Goal: Task Accomplishment & Management: Complete application form

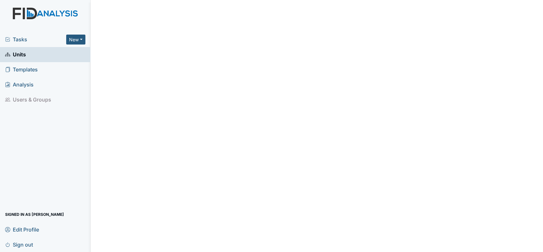
click at [20, 59] on span "Units" at bounding box center [15, 55] width 21 height 10
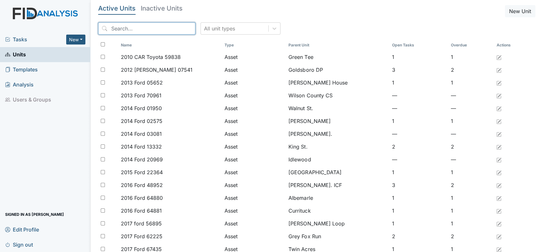
click at [136, 27] on input "search" at bounding box center [146, 28] width 97 height 12
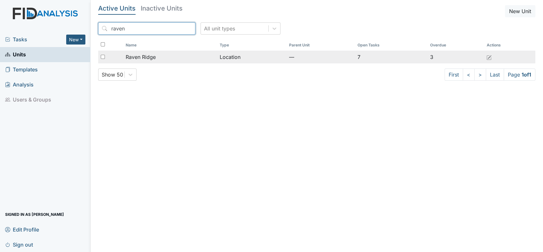
type input "raven"
click at [135, 58] on span "Raven Ridge" at bounding box center [141, 57] width 30 height 8
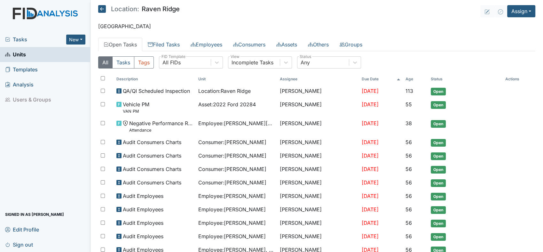
click at [135, 58] on button "Tags" at bounding box center [144, 62] width 20 height 12
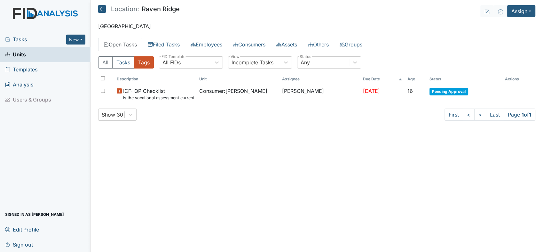
click at [104, 7] on icon at bounding box center [102, 9] width 8 height 8
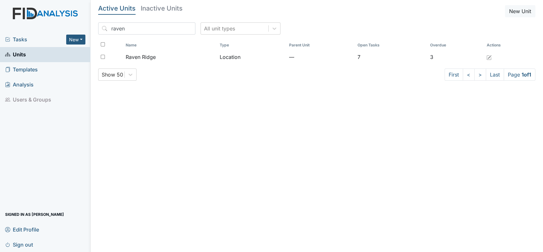
click at [31, 71] on span "Templates" at bounding box center [21, 70] width 33 height 10
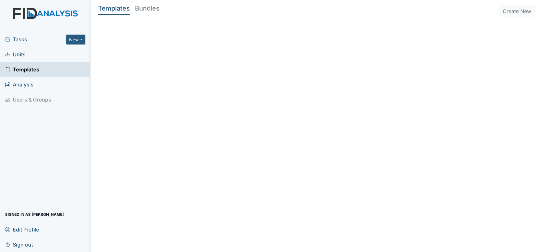
click at [13, 54] on span "Units" at bounding box center [15, 55] width 20 height 10
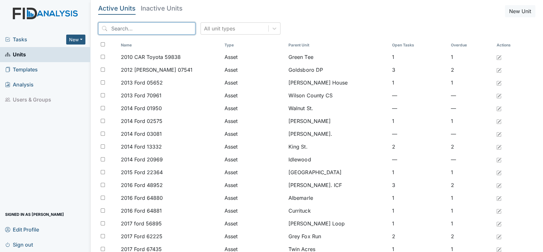
click at [115, 28] on input "search" at bounding box center [146, 28] width 97 height 12
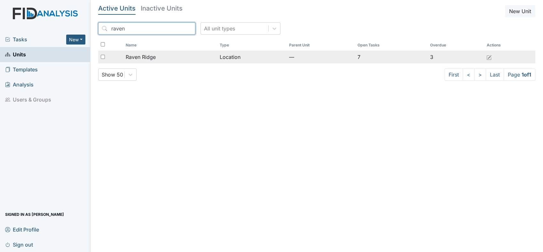
type input "raven"
click at [152, 59] on span "Raven Ridge" at bounding box center [141, 57] width 30 height 8
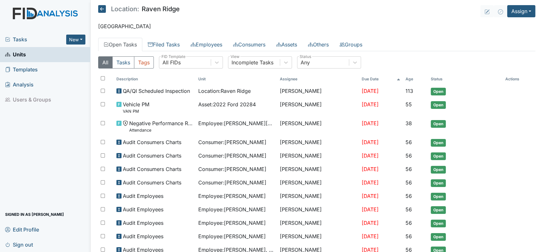
click at [152, 59] on button "Tags" at bounding box center [144, 62] width 20 height 12
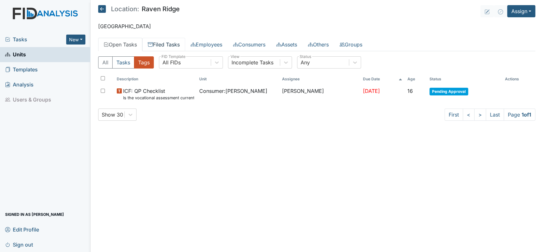
click at [174, 44] on link "Filed Tasks" at bounding box center [163, 44] width 43 height 13
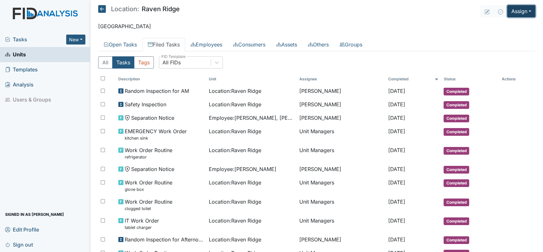
click at [527, 12] on button "Assign" at bounding box center [521, 11] width 28 height 12
click at [511, 38] on link "Assign Inspection" at bounding box center [506, 36] width 58 height 10
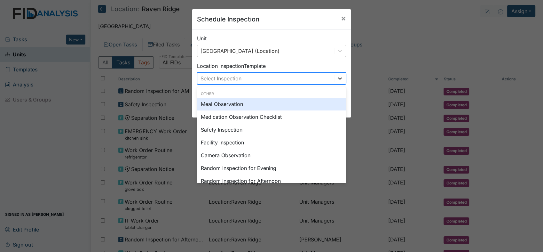
click at [338, 81] on icon at bounding box center [340, 78] width 6 height 6
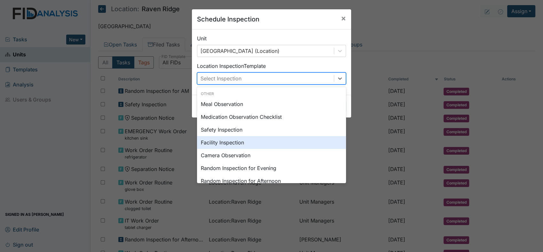
click at [269, 143] on div "Facility Inspection" at bounding box center [271, 142] width 149 height 13
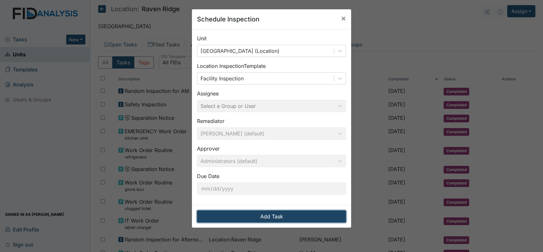
click at [265, 217] on button "Add Task" at bounding box center [271, 216] width 149 height 12
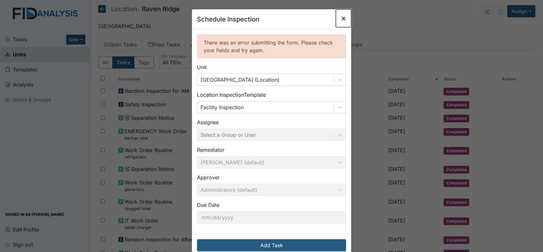
click at [338, 15] on button "×" at bounding box center [343, 18] width 15 height 18
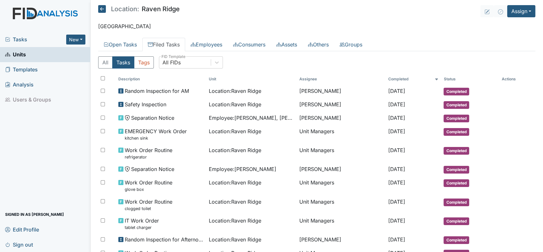
click at [338, 15] on header "Location: Raven Ridge Assign Assign Form Assign Inspection Assign Document Assi…" at bounding box center [316, 11] width 437 height 12
click at [526, 13] on button "Assign" at bounding box center [521, 11] width 28 height 12
click at [512, 39] on link "Assign Inspection" at bounding box center [506, 36] width 58 height 10
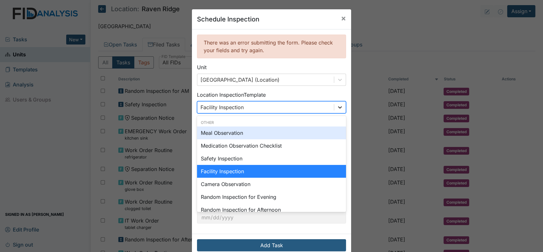
click at [337, 110] on icon at bounding box center [340, 107] width 6 height 6
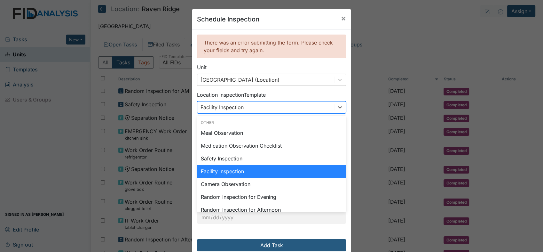
click at [269, 171] on div "Facility Inspection" at bounding box center [271, 171] width 149 height 13
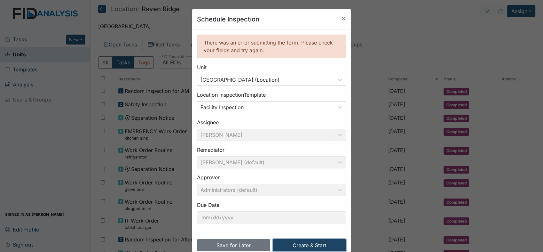
click at [299, 246] on button "Create & Start" at bounding box center [309, 245] width 73 height 12
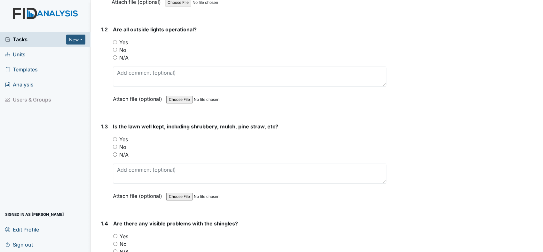
scroll to position [189, 0]
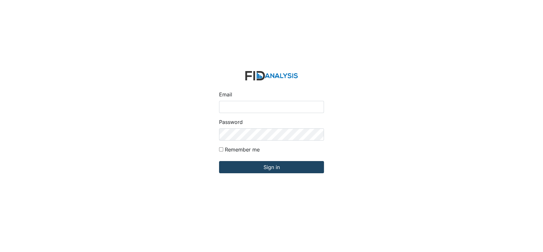
type input "[EMAIL_ADDRESS][DOMAIN_NAME]"
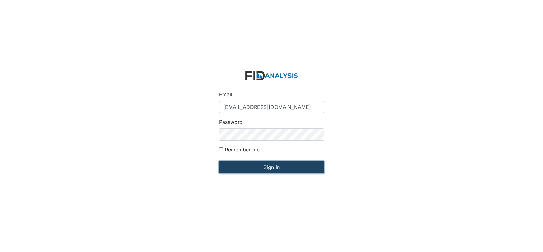
click at [239, 171] on input "Sign in" at bounding box center [271, 167] width 105 height 12
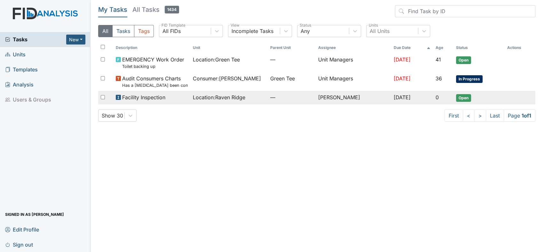
click at [213, 99] on span "Location : [GEOGRAPHIC_DATA]" at bounding box center [219, 97] width 52 height 8
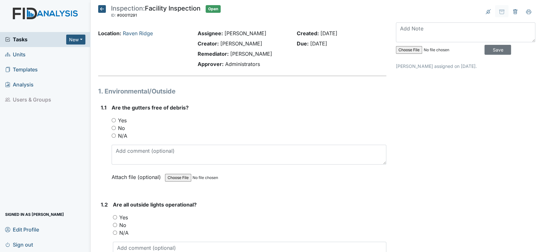
click at [113, 128] on input "No" at bounding box center [114, 128] width 4 height 4
radio input "true"
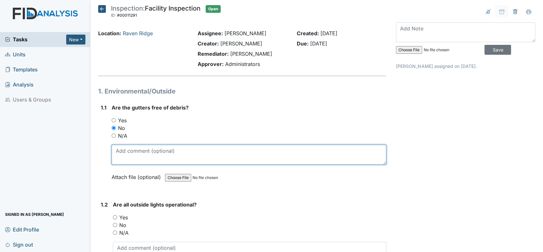
click at [123, 156] on textarea at bounding box center [249, 154] width 275 height 20
type textarea "Pine straw"
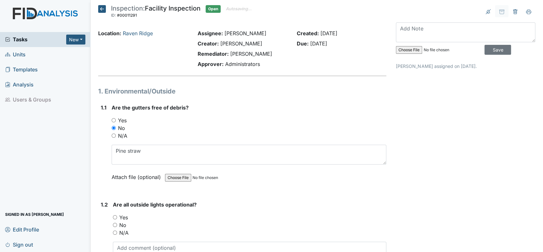
click at [116, 216] on input "Yes" at bounding box center [115, 217] width 4 height 4
radio input "true"
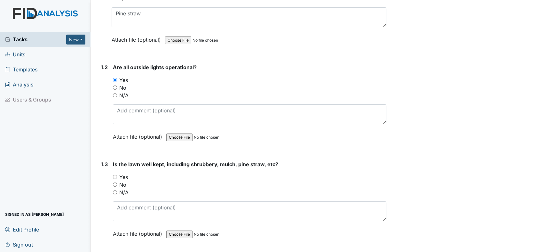
scroll to position [166, 0]
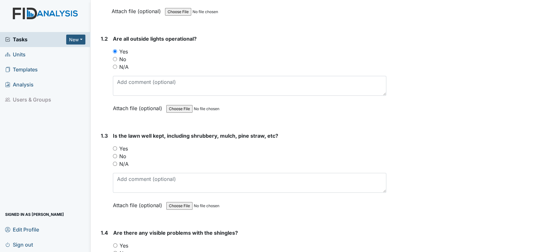
click at [115, 147] on input "Yes" at bounding box center [115, 148] width 4 height 4
radio input "true"
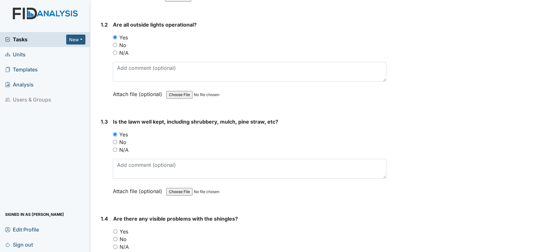
scroll to position [203, 0]
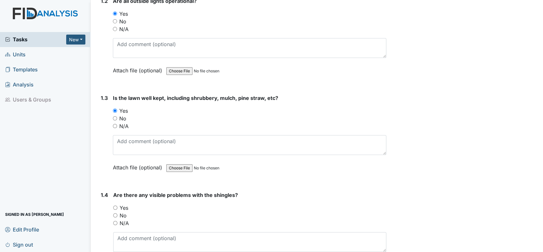
click at [115, 109] on input "Yes" at bounding box center [115, 110] width 4 height 4
click at [114, 118] on input "No" at bounding box center [115, 118] width 4 height 4
radio input "true"
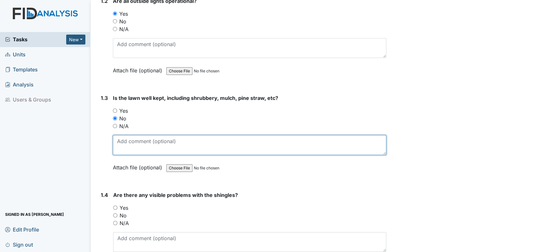
click at [124, 143] on textarea at bounding box center [249, 145] width 273 height 20
type textarea "a lot of pine straw in the yard"
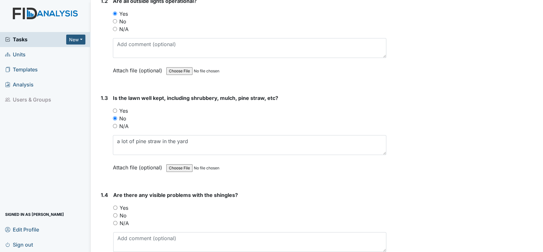
click at [115, 205] on input "Yes" at bounding box center [115, 207] width 4 height 4
radio input "true"
click at [125, 237] on textarea at bounding box center [249, 242] width 273 height 20
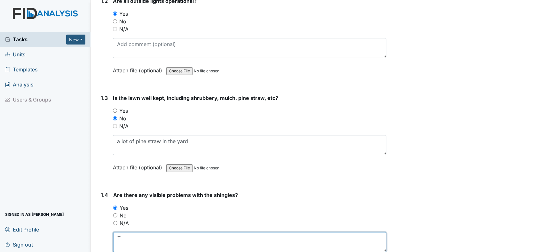
type textarea "T"
click at [115, 216] on div "No" at bounding box center [249, 215] width 273 height 8
click at [115, 213] on input "No" at bounding box center [115, 215] width 4 height 4
radio input "true"
click at [125, 234] on textarea "T" at bounding box center [249, 242] width 273 height 20
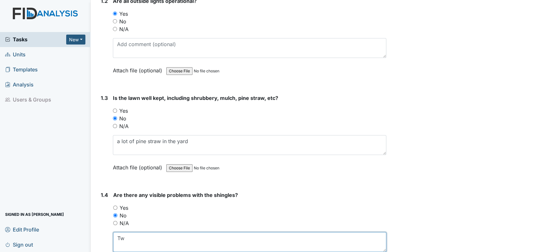
type textarea "T"
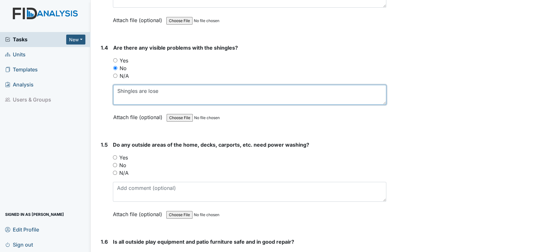
scroll to position [407, 0]
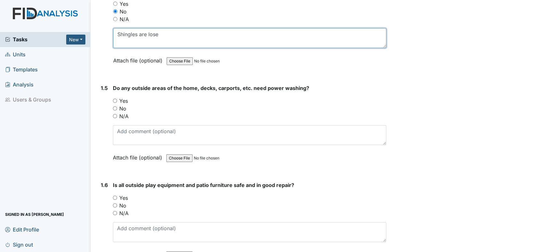
type textarea "Shingles are lose"
click at [115, 100] on input "Yes" at bounding box center [115, 100] width 4 height 4
radio input "true"
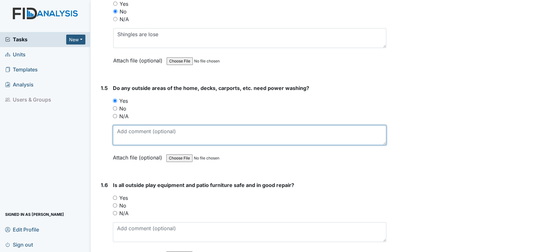
click at [120, 132] on textarea at bounding box center [249, 135] width 273 height 20
type textarea "mold on wood part of the home by the carport"
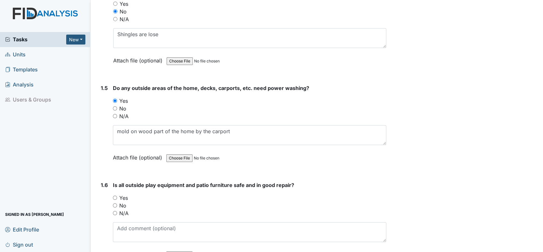
click at [117, 212] on input "N/A" at bounding box center [115, 213] width 4 height 4
radio input "true"
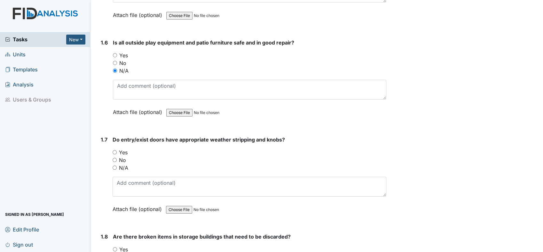
scroll to position [587, 0]
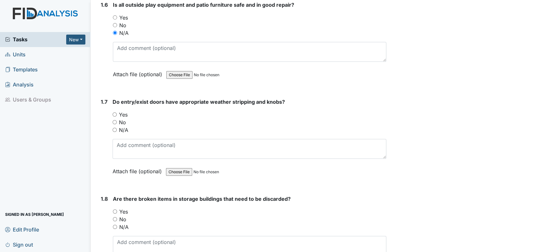
click at [116, 113] on input "Yes" at bounding box center [115, 114] width 4 height 4
radio input "true"
drag, startPoint x: 115, startPoint y: 209, endPoint x: 113, endPoint y: 216, distance: 7.2
click at [113, 216] on div "You must select one of the below options. Yes No N/A" at bounding box center [249, 218] width 273 height 23
click at [113, 217] on input "No" at bounding box center [115, 219] width 4 height 4
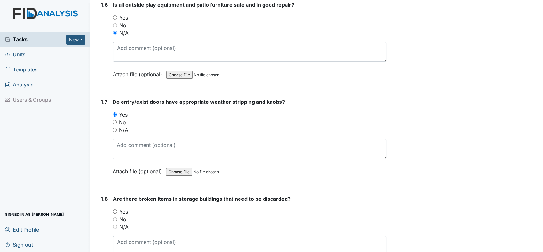
radio input "true"
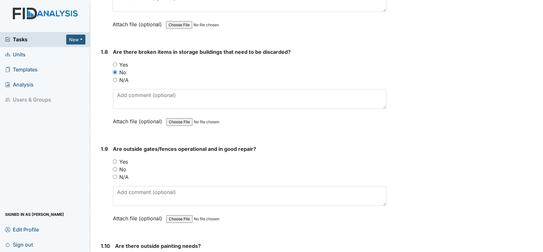
scroll to position [757, 0]
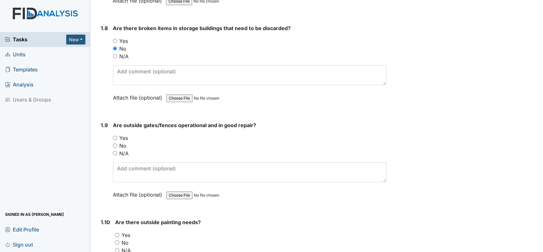
click at [114, 136] on input "Yes" at bounding box center [115, 138] width 4 height 4
radio input "true"
click at [116, 240] on input "No" at bounding box center [117, 242] width 4 height 4
radio input "true"
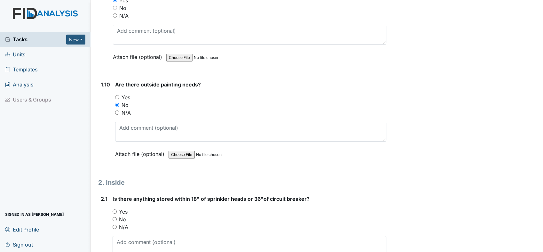
scroll to position [918, 0]
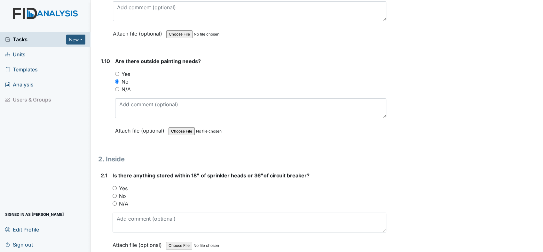
click at [114, 193] on input "No" at bounding box center [115, 195] width 4 height 4
radio input "true"
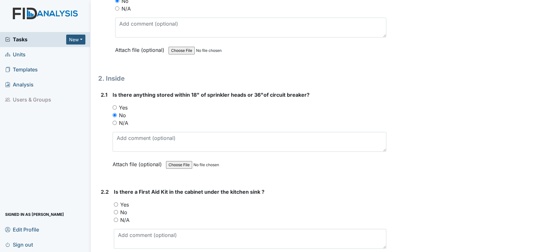
scroll to position [1032, 0]
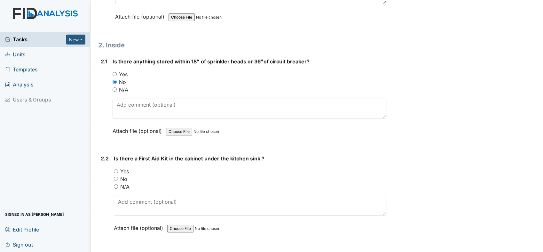
click at [116, 169] on input "Yes" at bounding box center [116, 171] width 4 height 4
radio input "true"
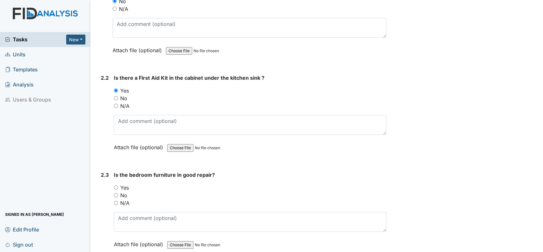
scroll to position [1160, 0]
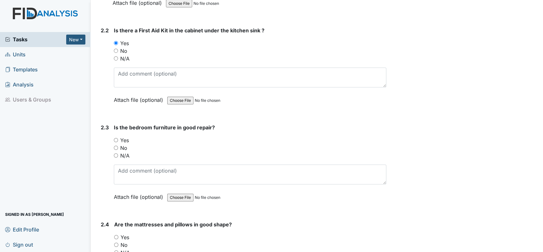
click at [116, 138] on input "Yes" at bounding box center [116, 140] width 4 height 4
radio input "true"
click at [117, 235] on input "Yes" at bounding box center [116, 237] width 4 height 4
radio input "true"
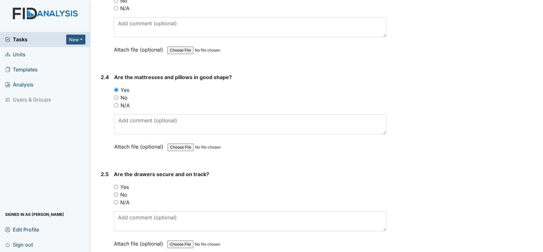
scroll to position [1316, 0]
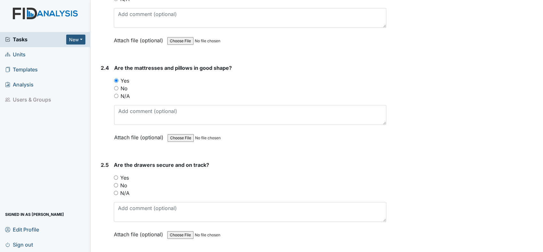
click at [116, 175] on input "Yes" at bounding box center [116, 177] width 4 height 4
radio input "true"
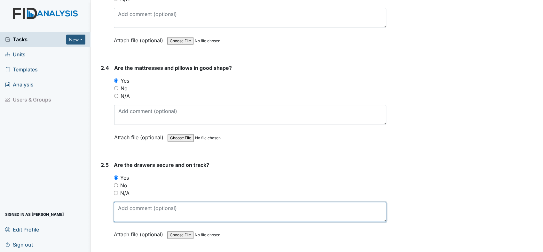
click at [139, 209] on textarea at bounding box center [250, 212] width 272 height 20
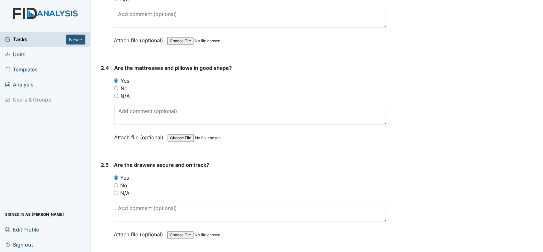
click at [118, 183] on input "No" at bounding box center [116, 185] width 4 height 4
radio input "true"
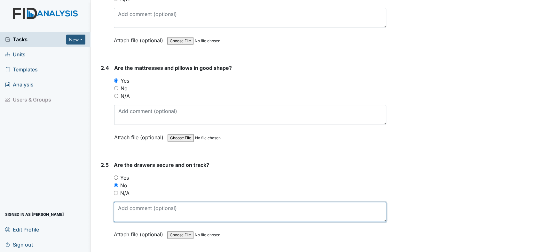
click at [140, 206] on textarea at bounding box center [250, 212] width 272 height 20
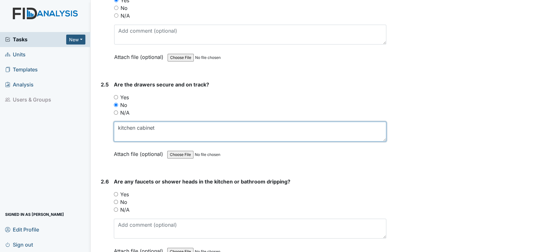
scroll to position [1425, 0]
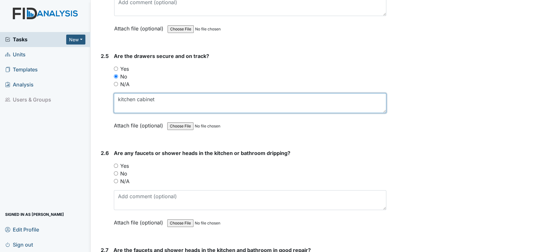
type textarea "kitchen cabinet"
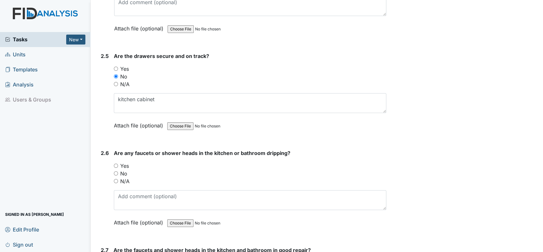
click at [115, 171] on input "No" at bounding box center [116, 173] width 4 height 4
radio input "true"
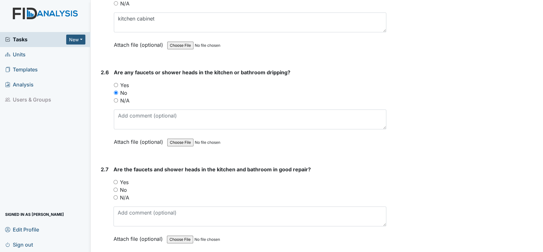
scroll to position [1534, 0]
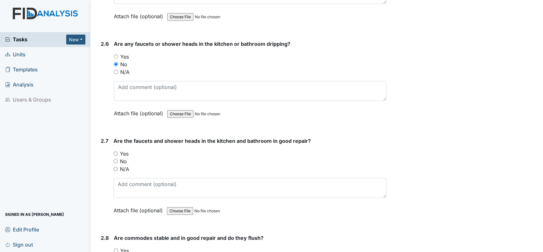
click at [115, 151] on input "Yes" at bounding box center [115, 153] width 4 height 4
radio input "true"
click at [118, 248] on input "Yes" at bounding box center [116, 250] width 4 height 4
radio input "true"
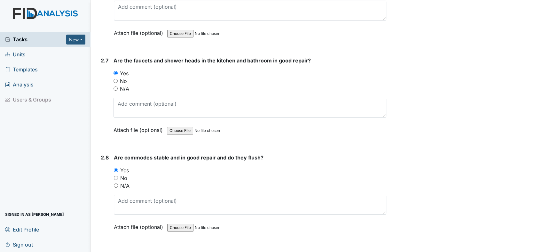
scroll to position [1676, 0]
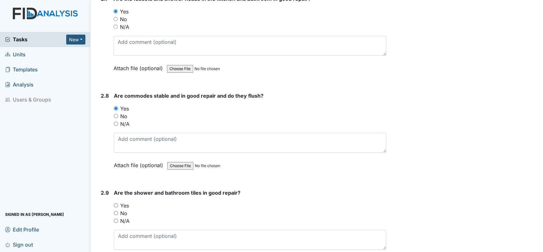
click at [115, 203] on input "Yes" at bounding box center [116, 205] width 4 height 4
radio input "true"
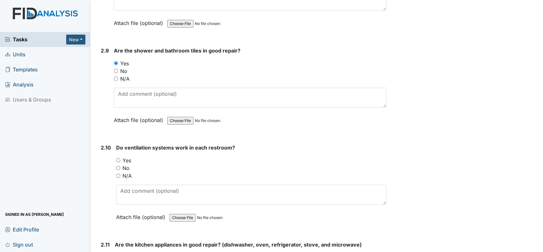
scroll to position [1832, 0]
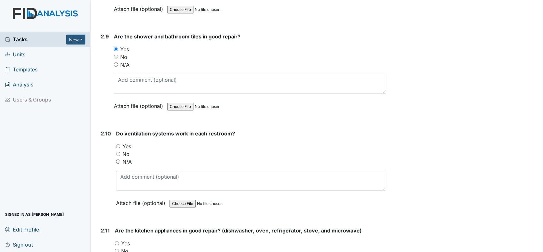
click at [115, 140] on div "2.10 Do ventilation systems work in each restroom? You must select one of the b…" at bounding box center [242, 172] width 288 height 87
click at [119, 144] on input "Yes" at bounding box center [118, 146] width 4 height 4
radio input "true"
click at [119, 239] on div "Yes" at bounding box center [250, 243] width 271 height 8
click at [116, 241] on input "Yes" at bounding box center [117, 243] width 4 height 4
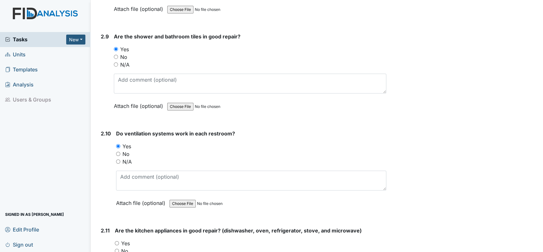
radio input "true"
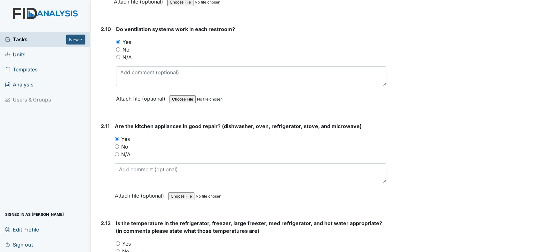
scroll to position [1955, 0]
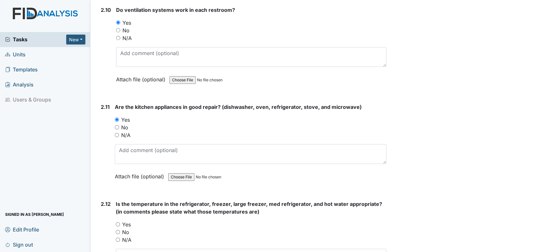
click at [116, 222] on input "Yes" at bounding box center [118, 224] width 4 height 4
radio input "true"
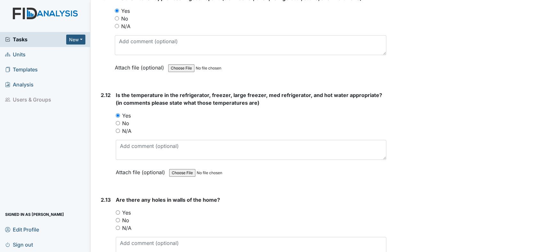
scroll to position [2087, 0]
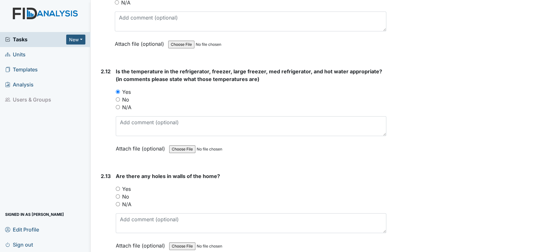
click at [117, 194] on input "No" at bounding box center [118, 196] width 4 height 4
radio input "true"
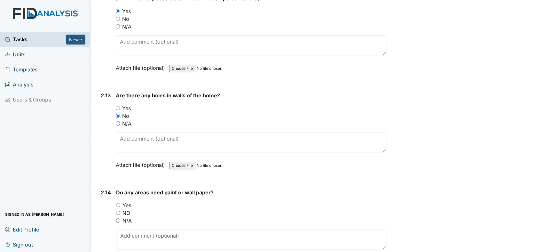
scroll to position [2206, 0]
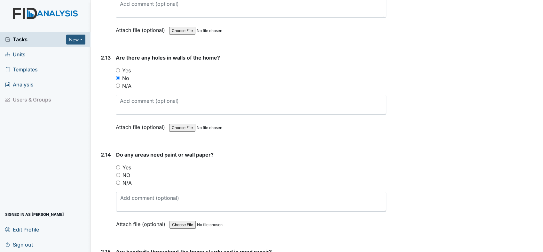
click at [115, 166] on div "2.14 Do any areas need paint or wall paper? You must select one of the below op…" at bounding box center [242, 194] width 288 height 87
click at [116, 173] on input "NO" at bounding box center [118, 175] width 4 height 4
radio input "true"
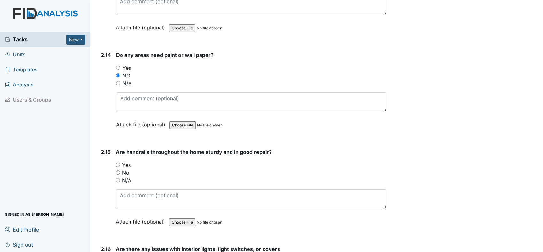
scroll to position [2333, 0]
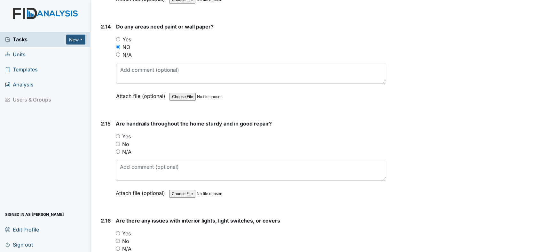
click at [117, 142] on input "No" at bounding box center [118, 144] width 4 height 4
radio input "true"
click at [117, 238] on input "No" at bounding box center [118, 240] width 4 height 4
radio input "true"
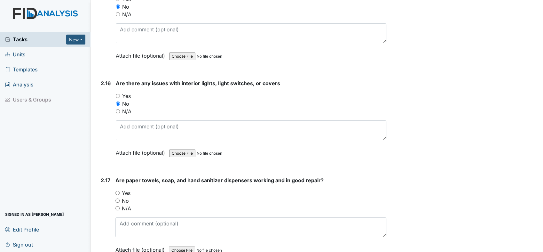
scroll to position [2485, 0]
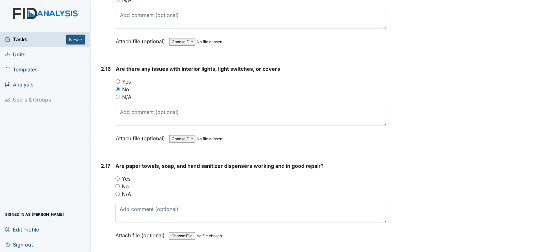
click at [116, 176] on input "Yes" at bounding box center [117, 178] width 4 height 4
radio input "true"
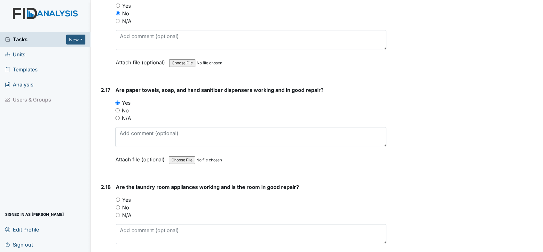
scroll to position [2617, 0]
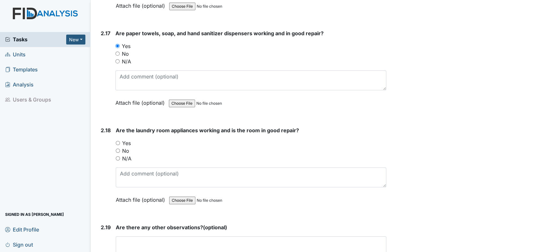
click at [119, 141] on input "Yes" at bounding box center [118, 143] width 4 height 4
radio input "true"
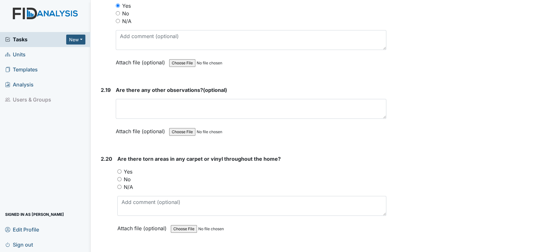
scroll to position [2774, 0]
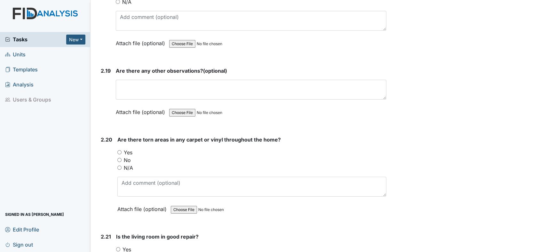
click at [119, 150] on input "Yes" at bounding box center [119, 152] width 4 height 4
radio input "true"
click at [120, 245] on div "Yes" at bounding box center [251, 249] width 270 height 8
click at [117, 247] on input "Yes" at bounding box center [118, 249] width 4 height 4
radio input "true"
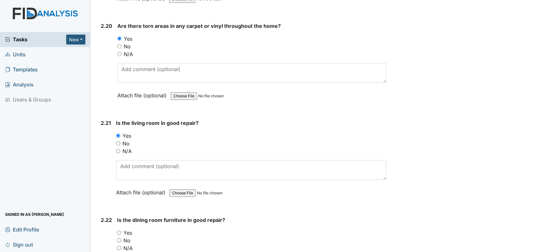
scroll to position [2939, 0]
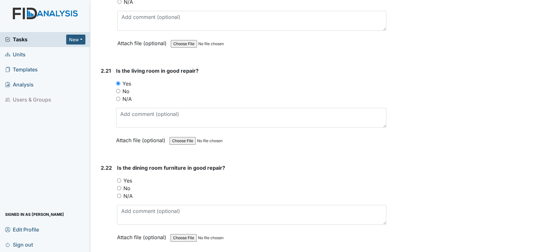
click at [119, 176] on div "Yes" at bounding box center [251, 180] width 269 height 8
click at [119, 178] on input "Yes" at bounding box center [119, 180] width 4 height 4
radio input "true"
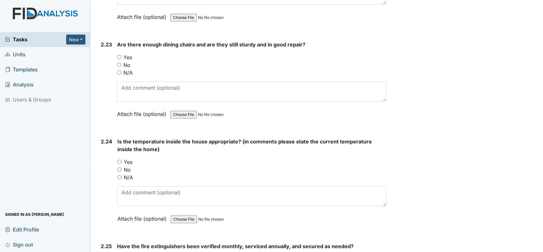
scroll to position [3252, 0]
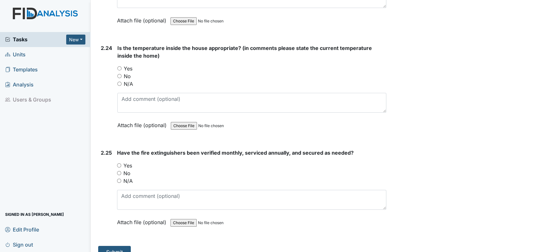
click at [119, 66] on input "Yes" at bounding box center [119, 68] width 4 height 4
radio input "true"
click at [120, 163] on input "Yes" at bounding box center [119, 165] width 4 height 4
radio input "true"
click at [120, 245] on button "Submit" at bounding box center [114, 251] width 33 height 12
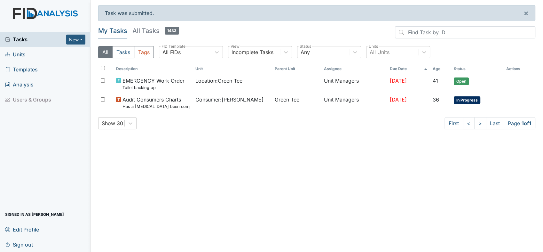
click at [19, 55] on span "Units" at bounding box center [15, 55] width 20 height 10
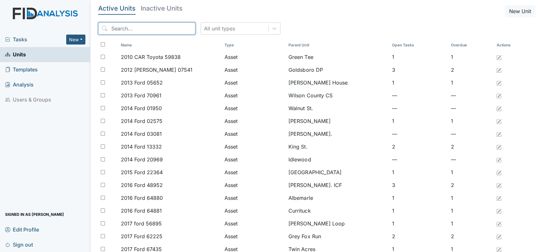
click at [125, 30] on input "search" at bounding box center [146, 28] width 97 height 12
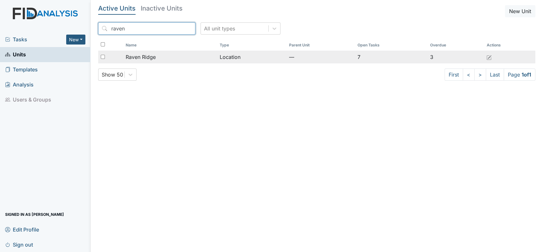
type input "raven"
click at [134, 54] on span "Raven Ridge" at bounding box center [141, 57] width 30 height 8
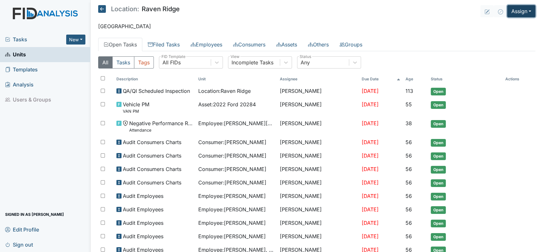
click at [522, 11] on button "Assign" at bounding box center [521, 11] width 28 height 12
click at [509, 37] on link "Assign Inspection" at bounding box center [506, 36] width 58 height 10
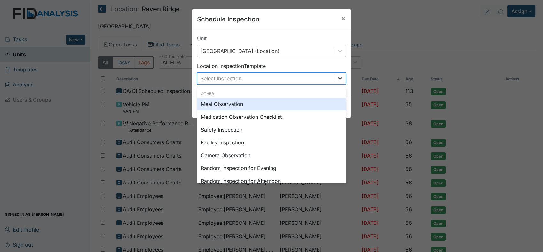
click at [338, 78] on icon at bounding box center [340, 78] width 4 height 2
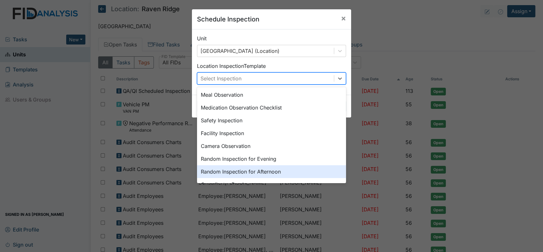
scroll to position [14, 0]
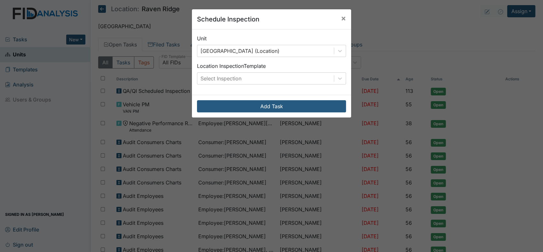
click at [403, 40] on div "Schedule Inspection × Unit Raven Ridge (Location) Location Inspection Template …" at bounding box center [271, 126] width 543 height 252
click at [344, 19] on button "×" at bounding box center [343, 18] width 15 height 18
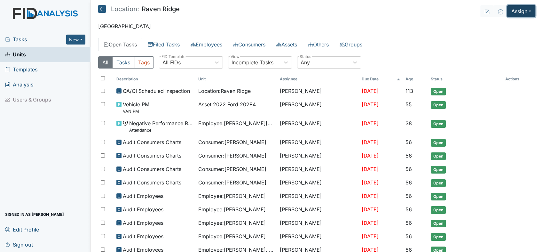
click at [523, 12] on button "Assign" at bounding box center [521, 11] width 28 height 12
click at [504, 24] on link "Assign Form" at bounding box center [506, 26] width 58 height 10
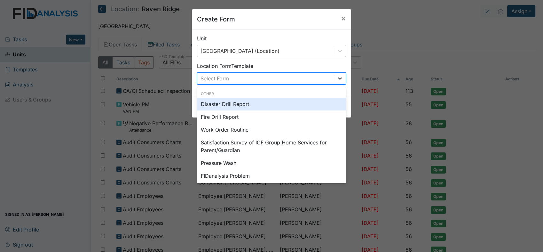
click at [339, 76] on icon at bounding box center [340, 78] width 6 height 6
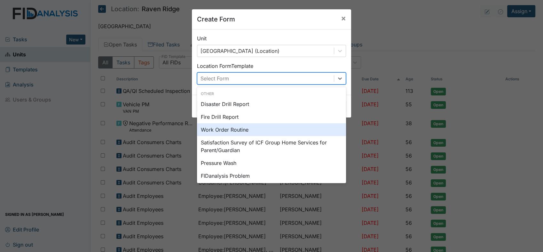
click at [240, 131] on div "Work Order Routine" at bounding box center [271, 129] width 149 height 13
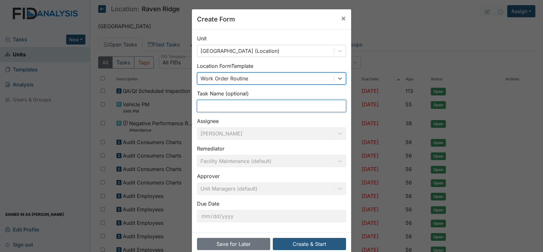
click at [242, 106] on input "text" at bounding box center [271, 106] width 149 height 12
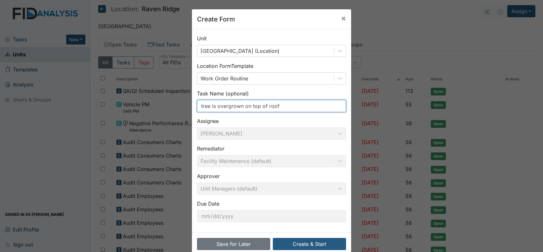
type input "tree is overgrown on top of roof"
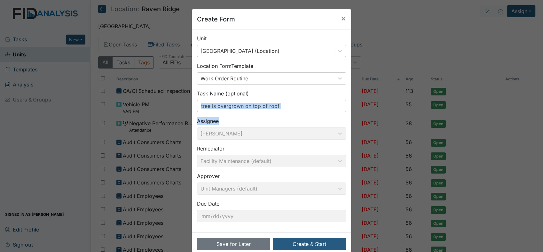
drag, startPoint x: 296, startPoint y: 113, endPoint x: 205, endPoint y: 108, distance: 91.9
click at [205, 108] on div "Unit Raven Ridge (Location) Location Form Template Work Order Routine Task Name…" at bounding box center [271, 130] width 159 height 203
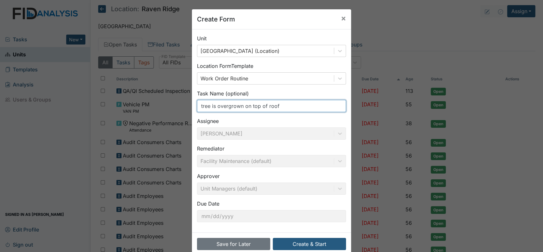
click at [267, 106] on input "tree is overgrown on top of roof" at bounding box center [271, 106] width 149 height 12
drag, startPoint x: 279, startPoint y: 107, endPoint x: 197, endPoint y: 103, distance: 82.5
click at [197, 103] on input "tree is overgrown on top of roof" at bounding box center [271, 106] width 149 height 12
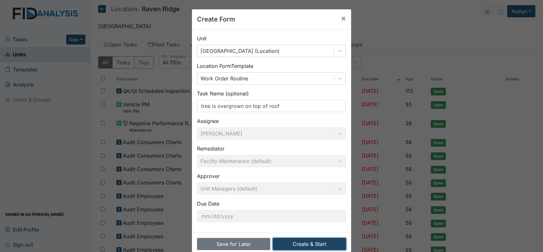
click at [298, 243] on button "Create & Start" at bounding box center [309, 243] width 73 height 12
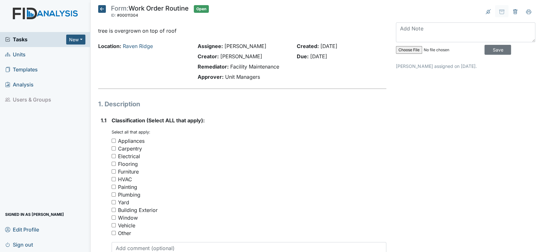
click at [112, 211] on input "Building Exterior" at bounding box center [114, 209] width 4 height 4
checkbox input "true"
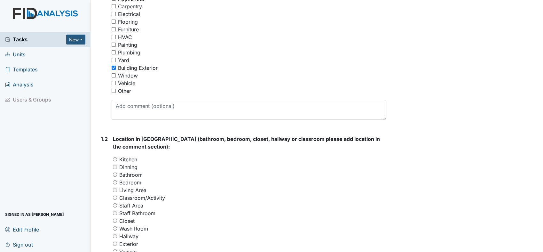
scroll to position [180, 0]
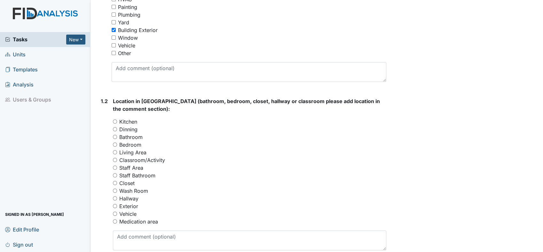
click at [115, 206] on input "Exterior" at bounding box center [115, 206] width 4 height 4
radio input "true"
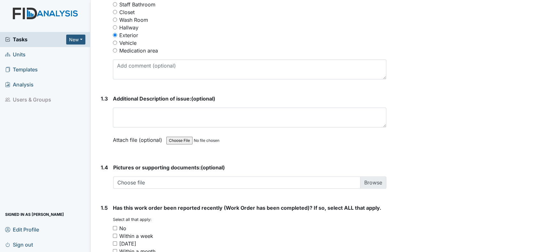
scroll to position [374, 0]
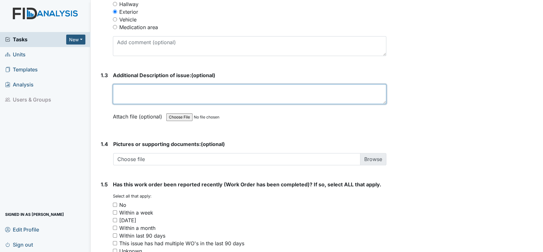
click at [148, 89] on textarea at bounding box center [249, 94] width 273 height 20
type textarea "Tree branches have overgrown on top of the roof"
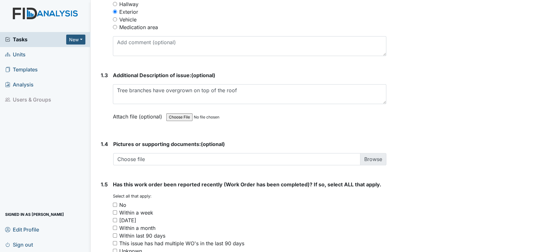
click at [115, 202] on input "No" at bounding box center [115, 204] width 4 height 4
checkbox input "true"
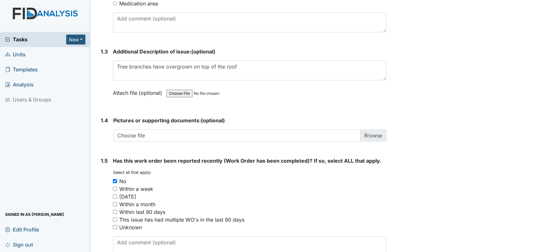
scroll to position [433, 0]
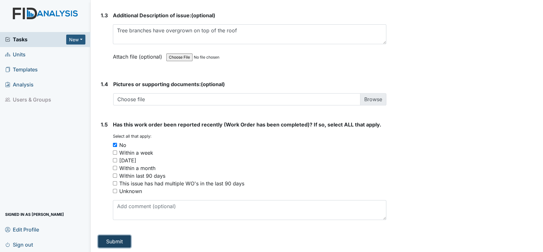
click at [121, 239] on button "Submit" at bounding box center [114, 241] width 33 height 12
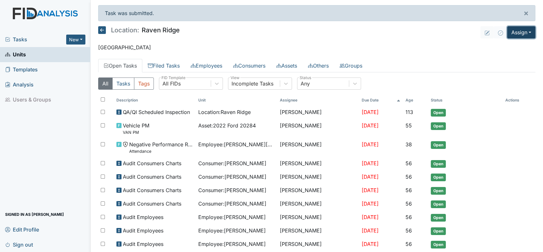
click at [527, 31] on button "Assign" at bounding box center [521, 32] width 28 height 12
click at [509, 47] on link "Assign Form" at bounding box center [506, 47] width 58 height 10
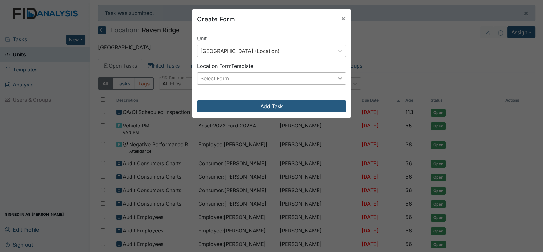
click at [338, 78] on icon at bounding box center [340, 78] width 4 height 2
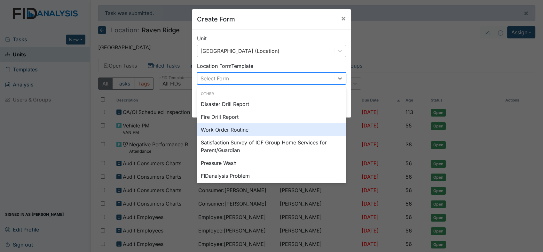
drag, startPoint x: 222, startPoint y: 117, endPoint x: 240, endPoint y: 126, distance: 20.3
click at [240, 126] on div "Disaster Drill Report Fire Drill Report Work Order Routine Satisfaction Survey …" at bounding box center [271, 177] width 149 height 161
click at [238, 130] on div "Work Order Routine" at bounding box center [271, 129] width 149 height 13
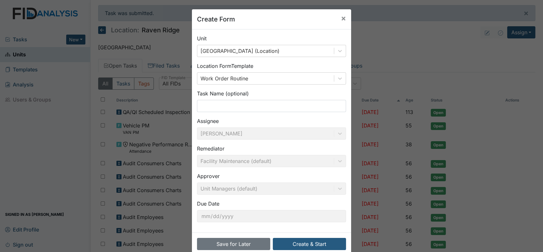
click at [238, 130] on div "Assignee Conswella Graham" at bounding box center [271, 128] width 149 height 22
click at [219, 107] on input "text" at bounding box center [271, 106] width 149 height 12
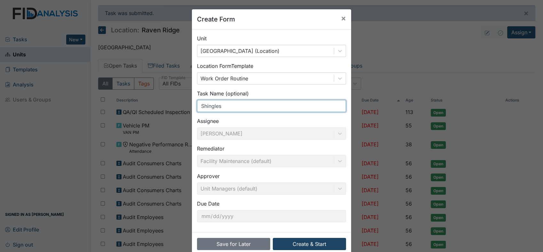
type input "Shingles"
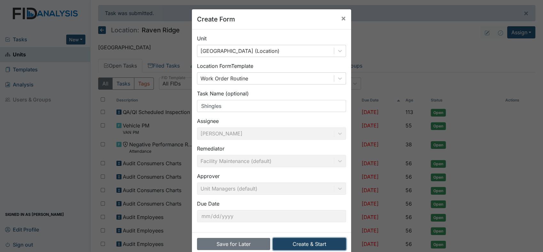
click at [299, 242] on button "Create & Start" at bounding box center [309, 243] width 73 height 12
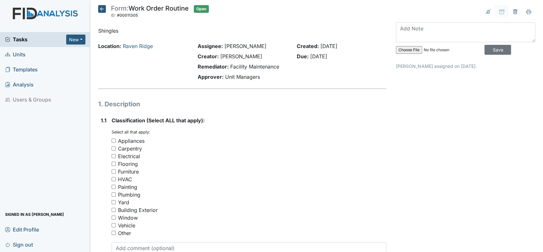
click at [114, 209] on input "Building Exterior" at bounding box center [114, 209] width 4 height 4
checkbox input "true"
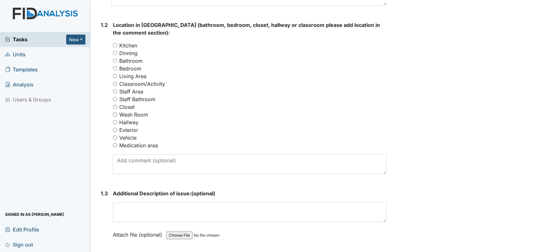
scroll to position [260, 0]
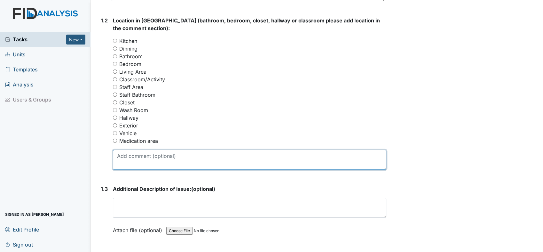
click at [127, 160] on textarea at bounding box center [249, 160] width 273 height 20
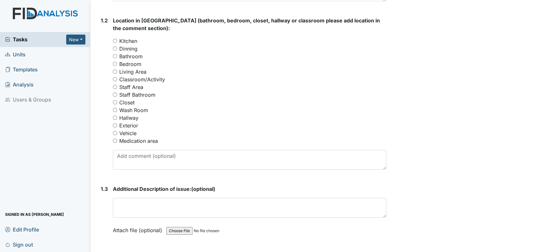
click at [115, 125] on input "Exterior" at bounding box center [115, 125] width 4 height 4
radio input "true"
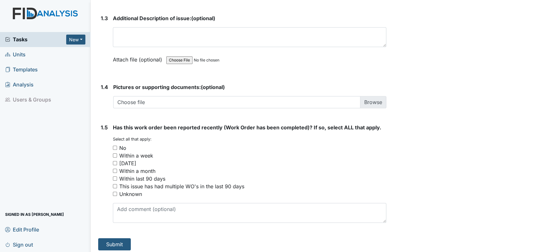
scroll to position [433, 0]
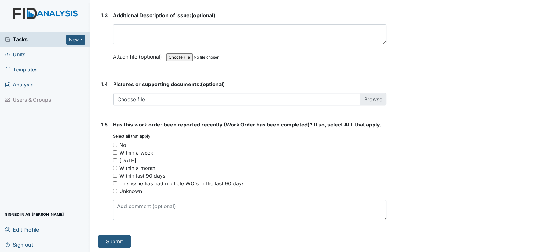
click at [115, 144] on input "No" at bounding box center [115, 145] width 4 height 4
checkbox input "true"
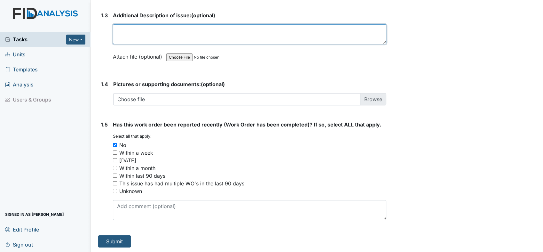
click at [219, 35] on textarea at bounding box center [249, 34] width 273 height 20
click at [202, 28] on textarea "Shingles above carport is lose and Shingles on roof by the front door" at bounding box center [249, 34] width 273 height 20
drag, startPoint x: 174, startPoint y: 28, endPoint x: 300, endPoint y: 39, distance: 126.1
click at [300, 39] on textarea "Shingles above carport is lose and Shingles on roof by the front door" at bounding box center [249, 34] width 273 height 20
click at [283, 32] on textarea "Shingles above carport is loose and there are serval shingles loose" at bounding box center [249, 34] width 273 height 20
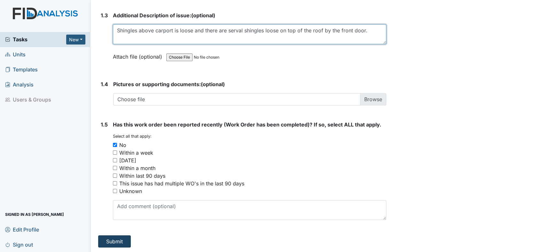
type textarea "Shingles above carport is loose and there are serval shingles loose on top of t…"
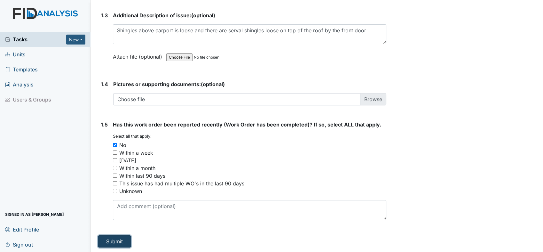
click at [114, 242] on button "Submit" at bounding box center [114, 241] width 33 height 12
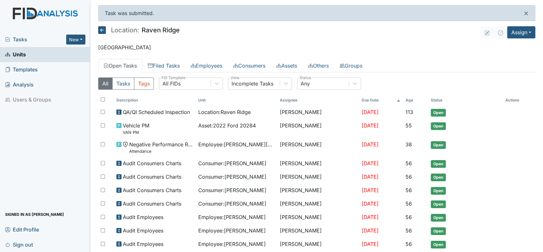
click at [41, 69] on link "Templates" at bounding box center [45, 69] width 90 height 15
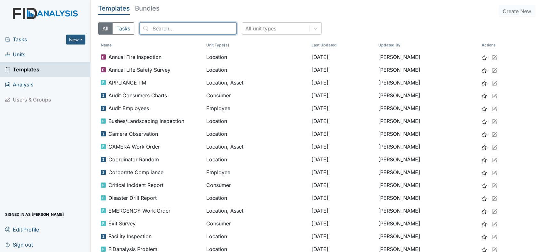
click at [159, 32] on input "search" at bounding box center [187, 28] width 97 height 12
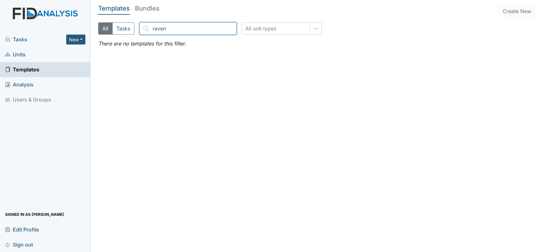
type input "raven"
click at [20, 58] on span "Units" at bounding box center [15, 55] width 20 height 10
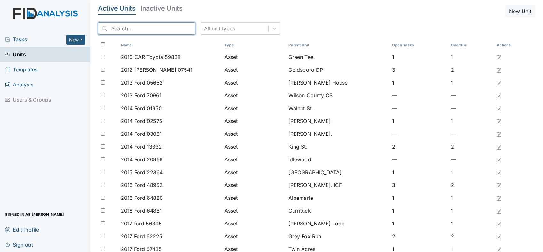
click at [128, 28] on input "search" at bounding box center [146, 28] width 97 height 12
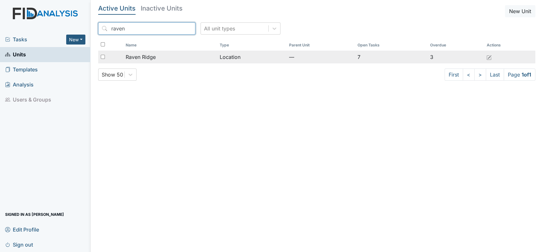
type input "raven"
click at [144, 58] on span "Raven Ridge" at bounding box center [141, 57] width 30 height 8
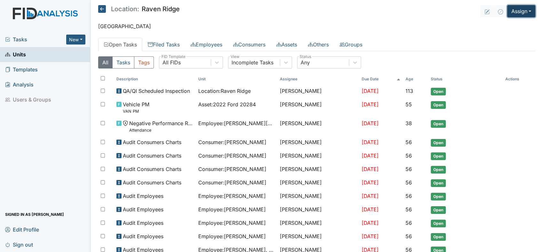
click at [524, 9] on button "Assign" at bounding box center [521, 11] width 28 height 12
click at [502, 36] on link "Assign Inspection" at bounding box center [506, 36] width 58 height 10
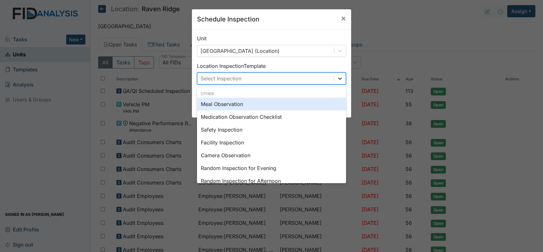
click at [337, 81] on icon at bounding box center [340, 78] width 6 height 6
click at [414, 50] on div "Schedule Inspection × Unit Raven Ridge (Location) Location Inspection Template …" at bounding box center [271, 126] width 543 height 252
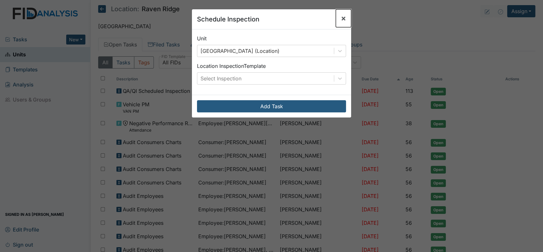
click at [341, 17] on span "×" at bounding box center [343, 17] width 5 height 9
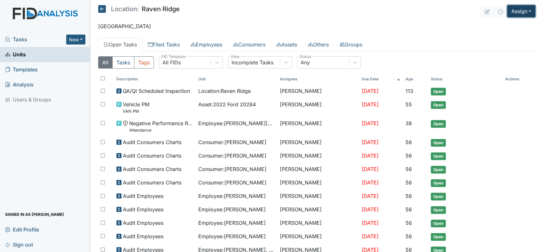
click at [521, 11] on button "Assign" at bounding box center [521, 11] width 28 height 12
click at [498, 26] on link "Assign Form" at bounding box center [506, 26] width 58 height 10
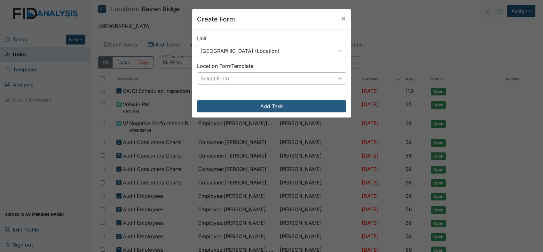
click at [337, 79] on icon at bounding box center [340, 78] width 6 height 6
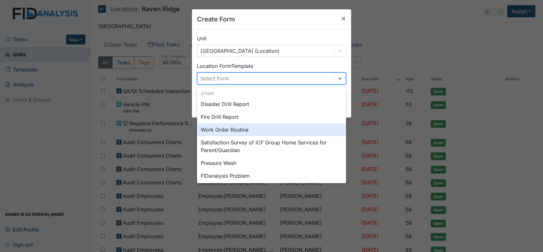
click at [241, 126] on div "Work Order Routine" at bounding box center [271, 129] width 149 height 13
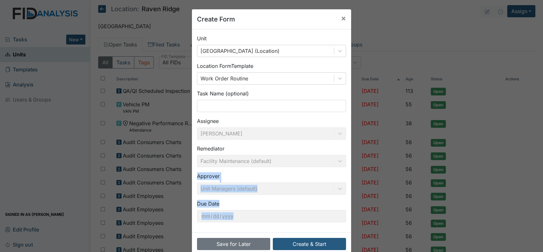
drag, startPoint x: 295, startPoint y: 237, endPoint x: 249, endPoint y: 151, distance: 97.2
click at [249, 151] on form "Unit Raven Ridge (Location) Location Form Template Work Order Routine Task Name…" at bounding box center [271, 141] width 159 height 225
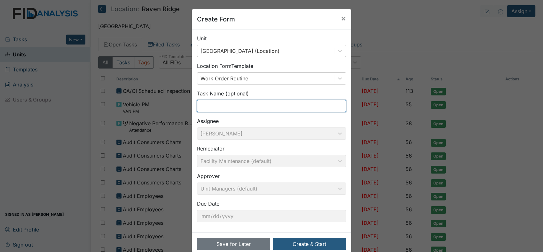
drag, startPoint x: 249, startPoint y: 151, endPoint x: 217, endPoint y: 106, distance: 55.4
click at [217, 106] on input "text" at bounding box center [271, 106] width 149 height 12
click at [217, 107] on input "text" at bounding box center [271, 106] width 149 height 12
type input "Kitchen Cabinet"
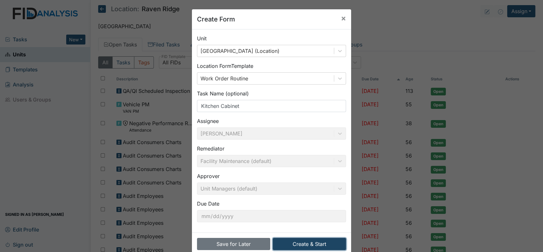
click at [302, 241] on button "Create & Start" at bounding box center [309, 243] width 73 height 12
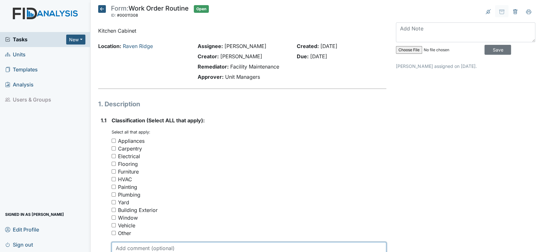
drag, startPoint x: 0, startPoint y: 0, endPoint x: 182, endPoint y: 189, distance: 262.5
click at [182, 189] on div "Classification (Select ALL that apply): You must select one or more of the belo…" at bounding box center [249, 188] width 275 height 145
click at [341, 246] on textarea at bounding box center [249, 252] width 275 height 20
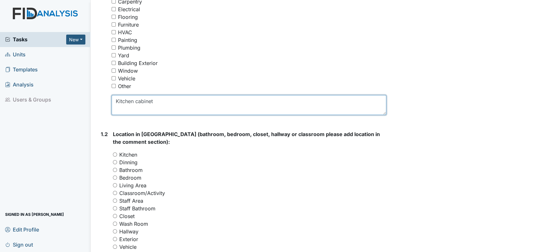
scroll to position [170, 0]
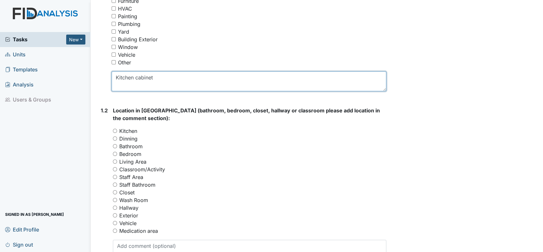
type textarea "Kitchen cabinet"
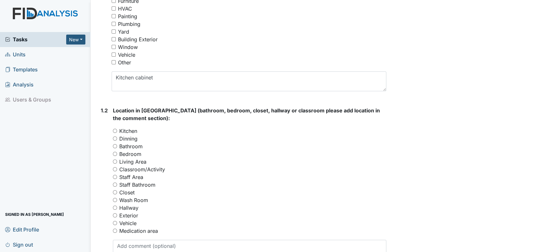
click at [115, 129] on input "Kitchen" at bounding box center [115, 130] width 4 height 4
radio input "true"
click at [156, 244] on textarea at bounding box center [249, 249] width 273 height 20
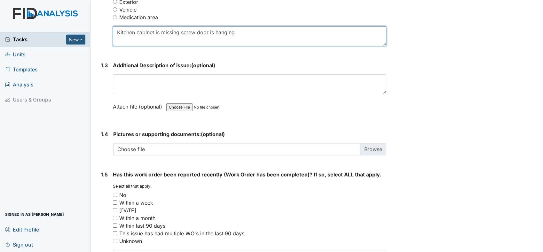
scroll to position [402, 0]
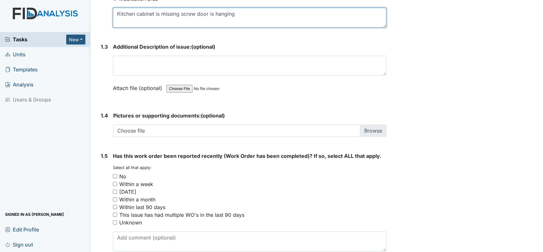
type textarea "Kitchen cabinet is missing screw door is hanging"
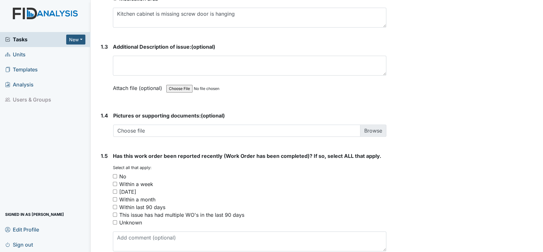
click at [114, 175] on input "No" at bounding box center [115, 176] width 4 height 4
checkbox input "true"
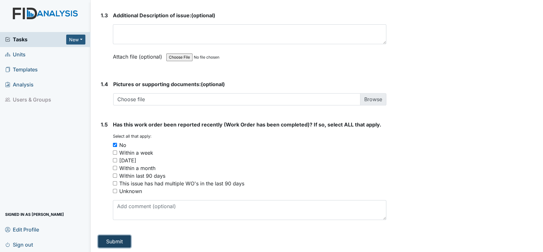
click at [119, 241] on button "Submit" at bounding box center [114, 241] width 33 height 12
